Goal: Task Accomplishment & Management: Use online tool/utility

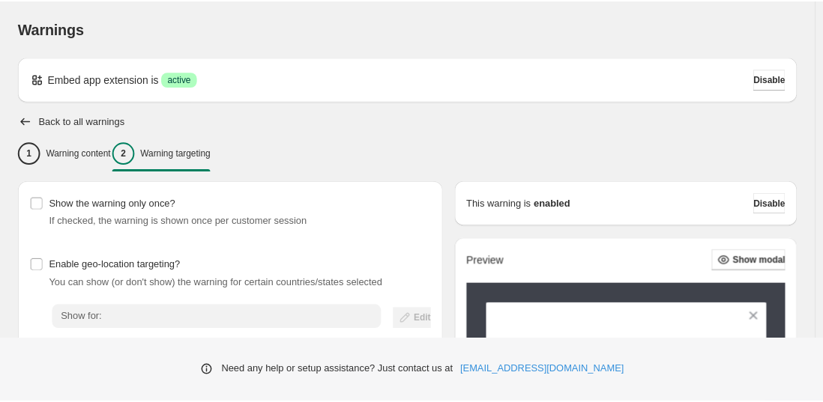
scroll to position [280, 0]
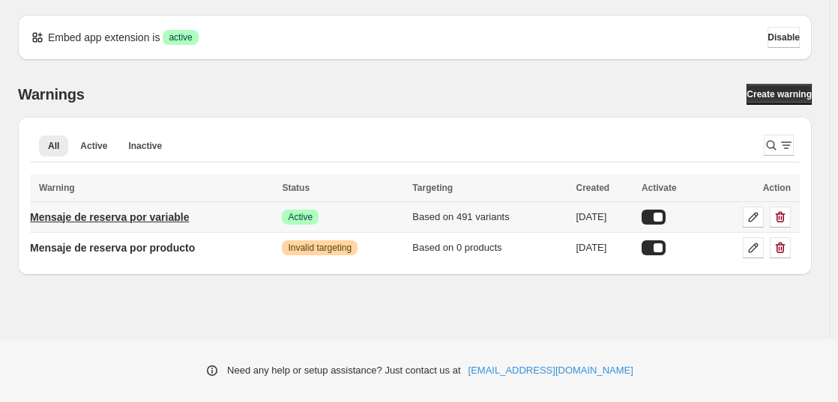
click at [121, 214] on p "Mensaje de reserva por variable" at bounding box center [109, 217] width 159 height 15
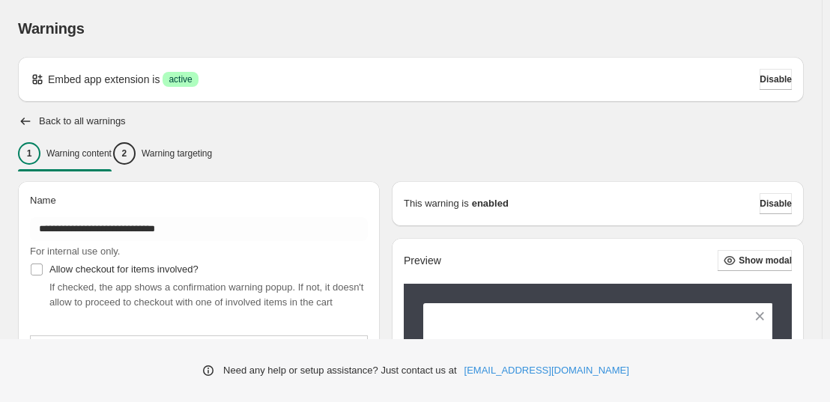
type input "**********"
click at [190, 156] on p "Warning targeting" at bounding box center [177, 154] width 70 height 12
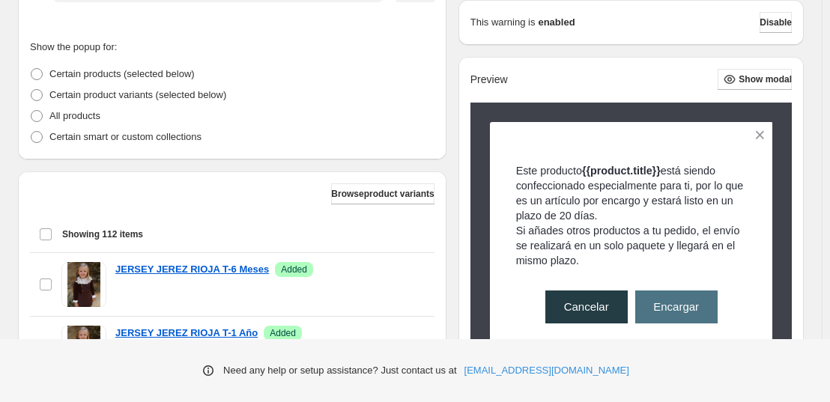
scroll to position [358, 0]
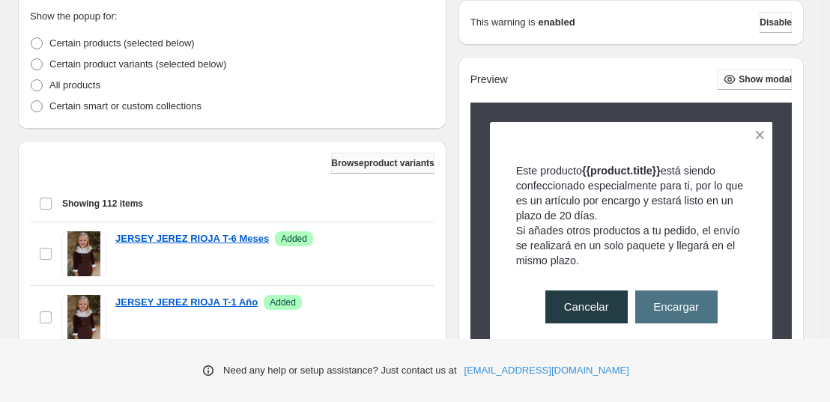
click at [351, 166] on span "Browse product variants" at bounding box center [382, 163] width 103 height 12
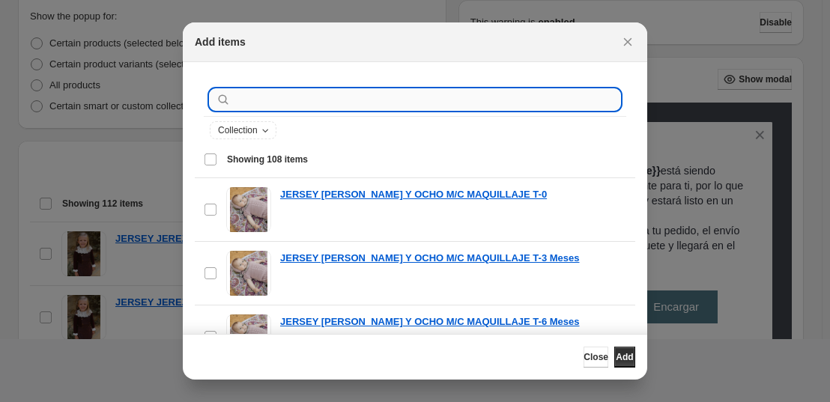
click at [400, 94] on input ":r1a:" at bounding box center [427, 99] width 387 height 21
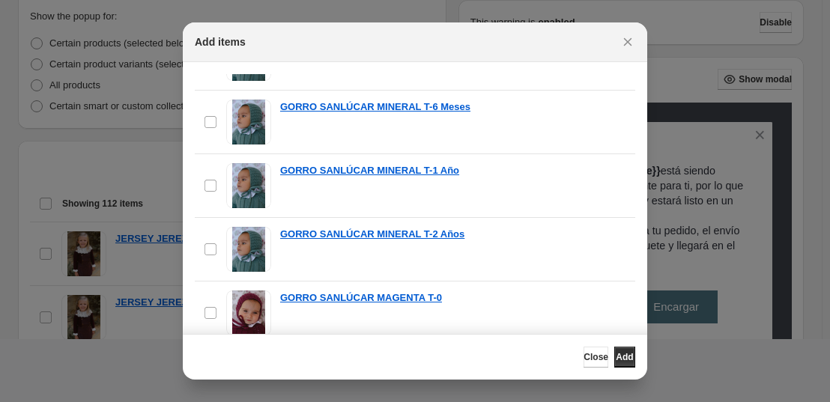
scroll to position [471, 0]
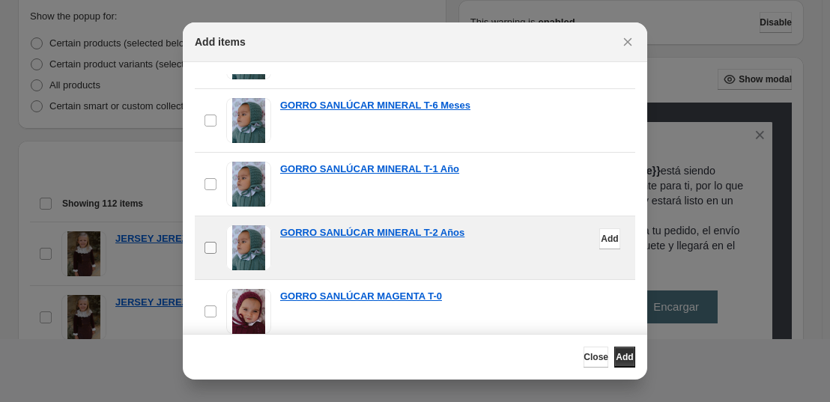
type input "**********"
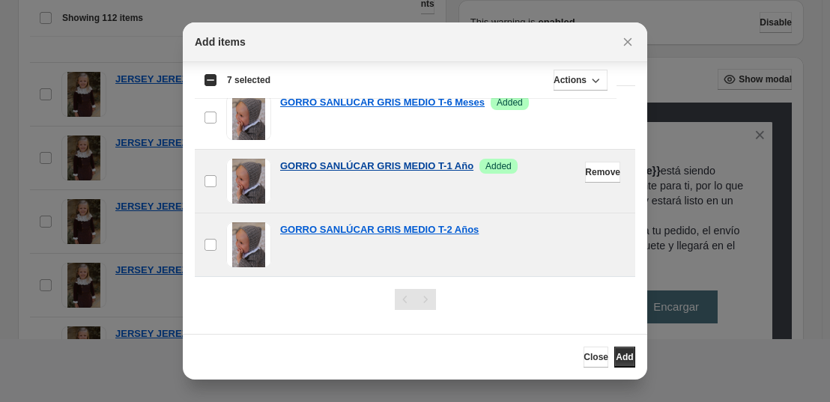
scroll to position [651, 0]
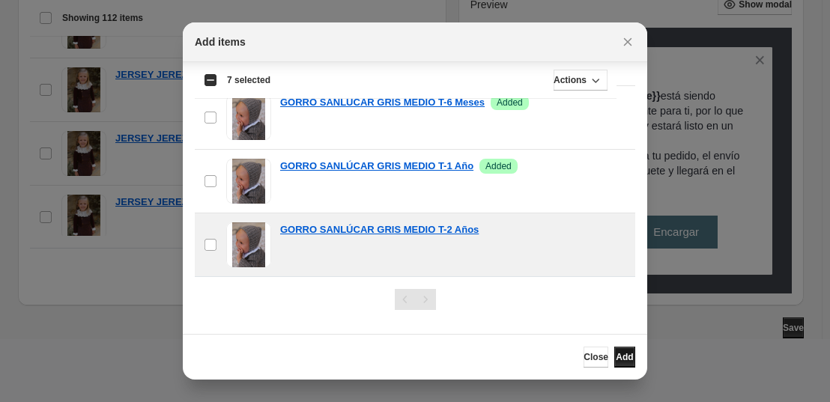
click at [621, 355] on span "Add" at bounding box center [624, 358] width 17 height 12
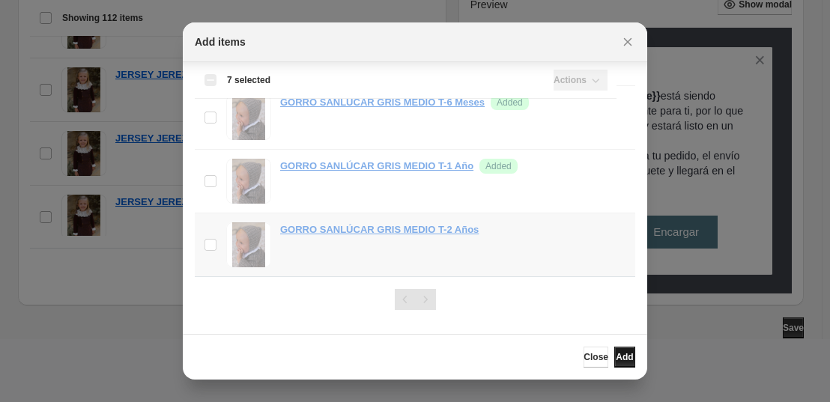
click at [621, 355] on span "Add" at bounding box center [624, 358] width 17 height 12
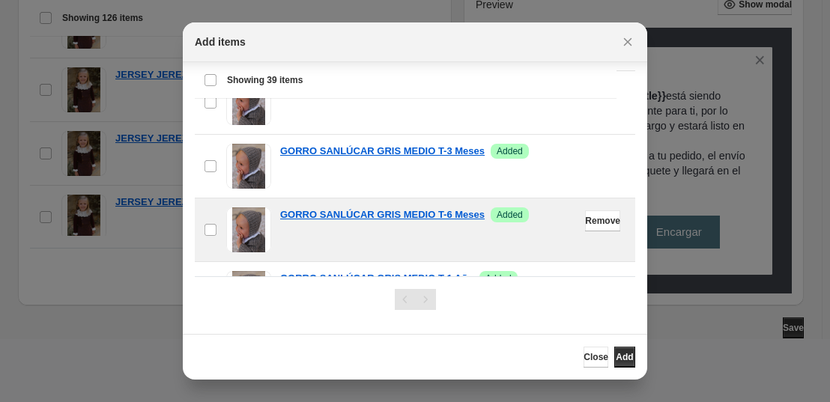
scroll to position [2063, 0]
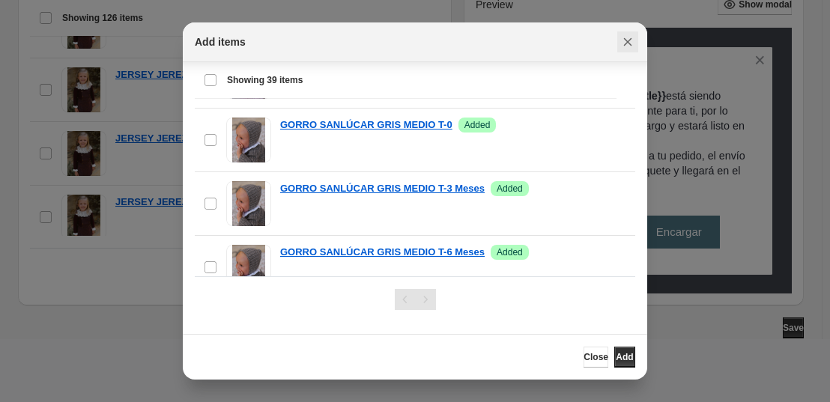
click at [624, 47] on icon "Close" at bounding box center [628, 41] width 15 height 15
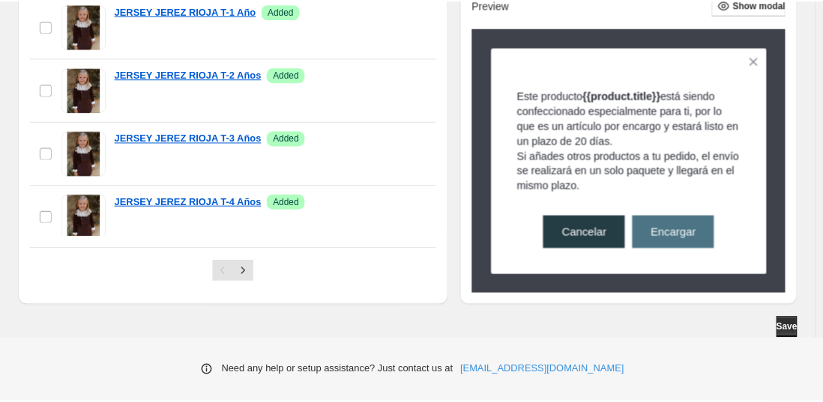
scroll to position [358, 0]
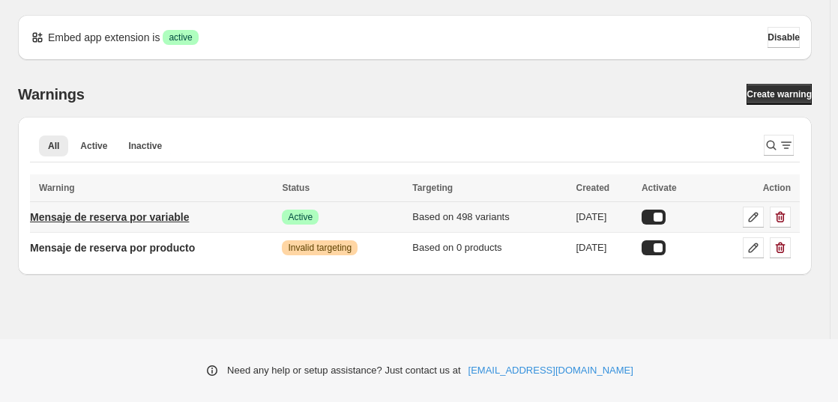
click at [169, 220] on p "Mensaje de reserva por variable" at bounding box center [109, 217] width 159 height 15
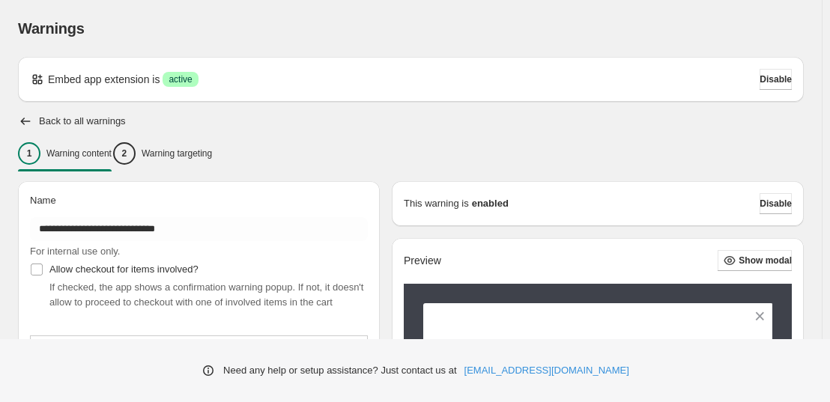
type input "**********"
click at [212, 149] on p "Warning targeting" at bounding box center [177, 154] width 70 height 12
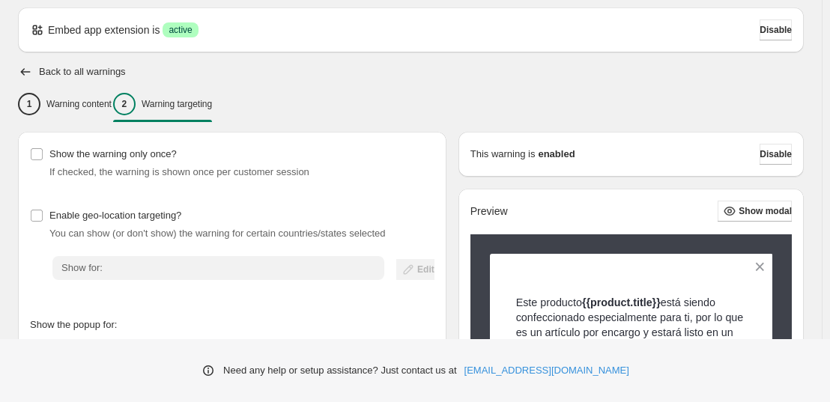
scroll to position [325, 0]
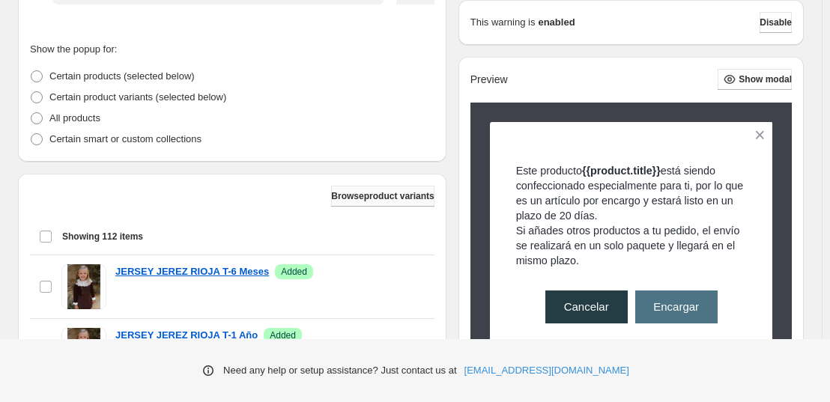
click at [387, 204] on button "Browse product variants" at bounding box center [382, 196] width 103 height 21
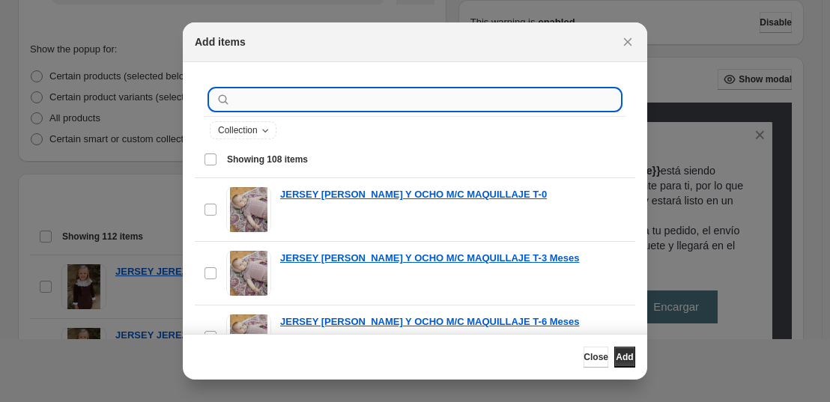
click at [349, 104] on input ":r1a:" at bounding box center [427, 99] width 387 height 21
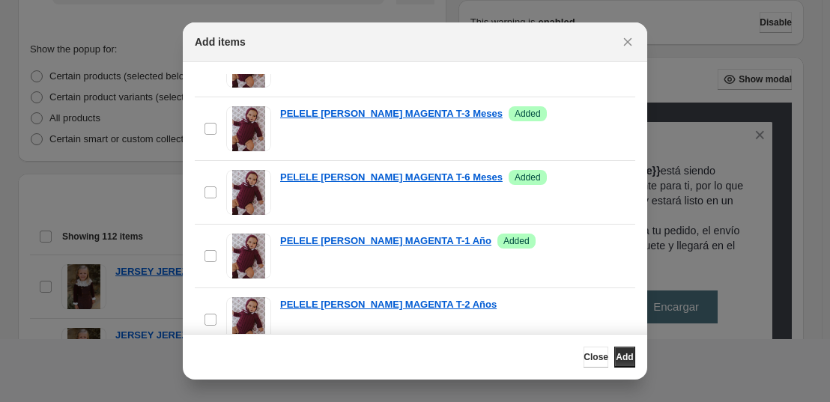
scroll to position [203, 0]
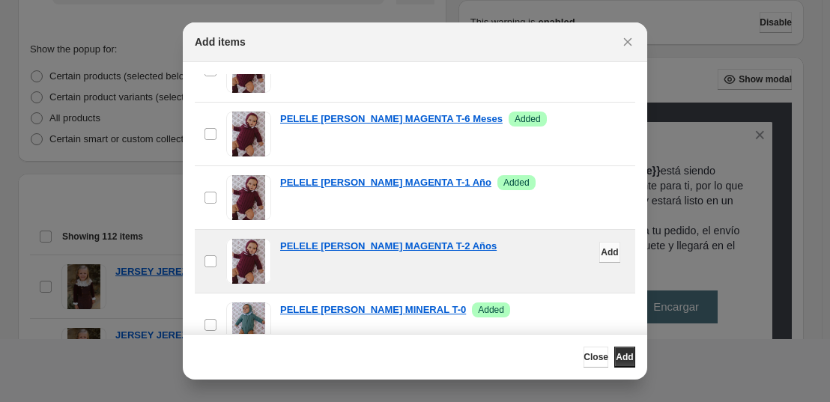
type input "*****"
click at [601, 250] on span "Add" at bounding box center [609, 253] width 17 height 12
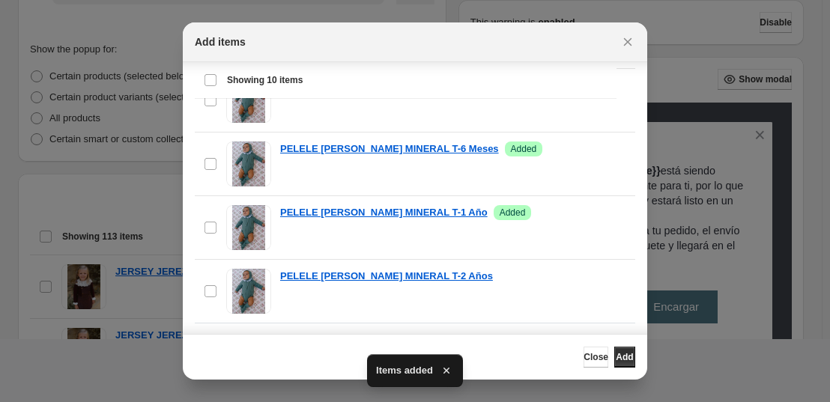
scroll to position [145, 0]
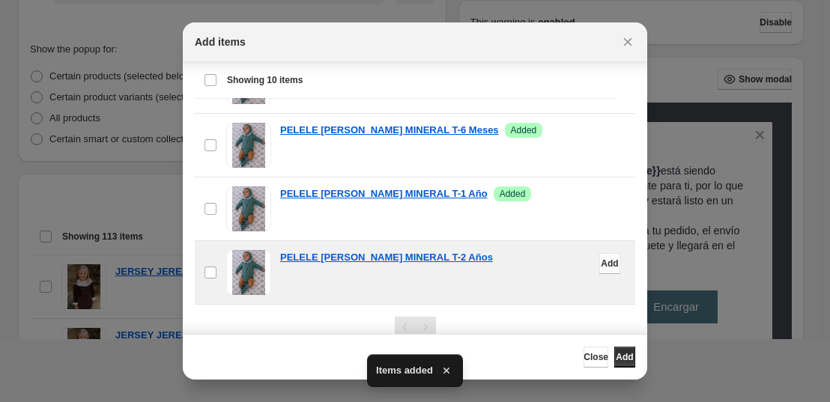
click at [600, 258] on button "Add" at bounding box center [610, 263] width 21 height 21
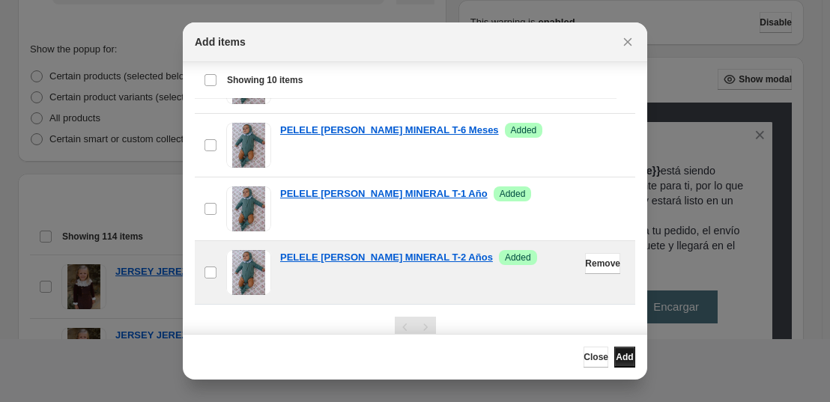
click at [616, 361] on span "Add" at bounding box center [624, 358] width 17 height 12
